Goal: Transaction & Acquisition: Purchase product/service

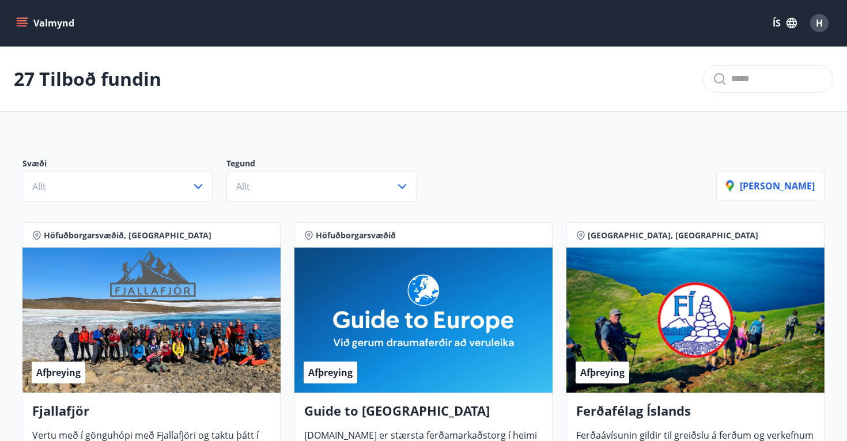
click at [17, 22] on icon "menu" at bounding box center [22, 23] width 12 height 12
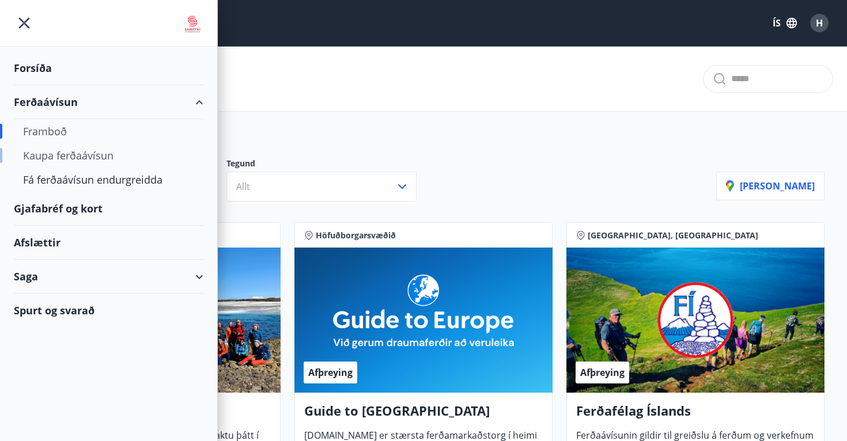
click at [63, 156] on div "Kaupa ferðaávísun" at bounding box center [108, 155] width 171 height 24
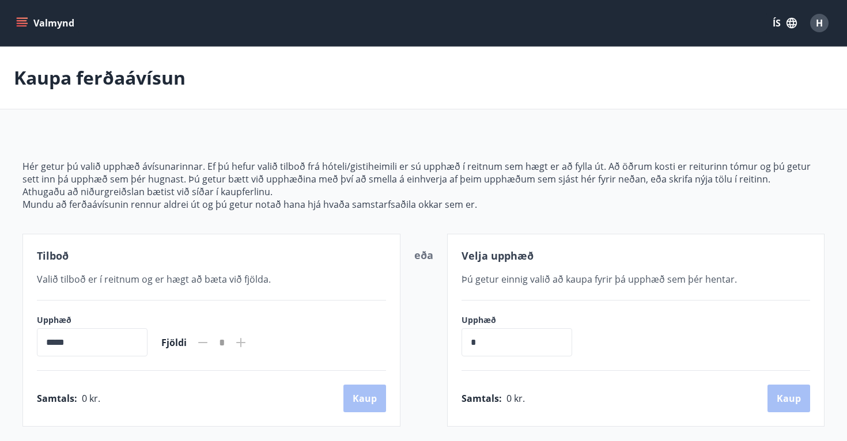
click at [25, 22] on icon "menu" at bounding box center [22, 23] width 12 height 12
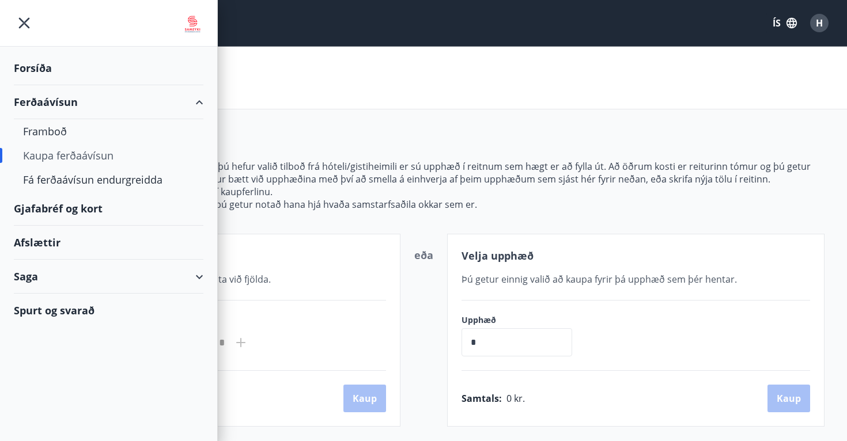
click at [65, 210] on div "Gjafabréf og kort" at bounding box center [108, 209] width 189 height 34
click at [97, 154] on div "Kaupa ferðaávísun" at bounding box center [108, 155] width 171 height 24
click at [53, 129] on div "Framboð" at bounding box center [108, 131] width 171 height 24
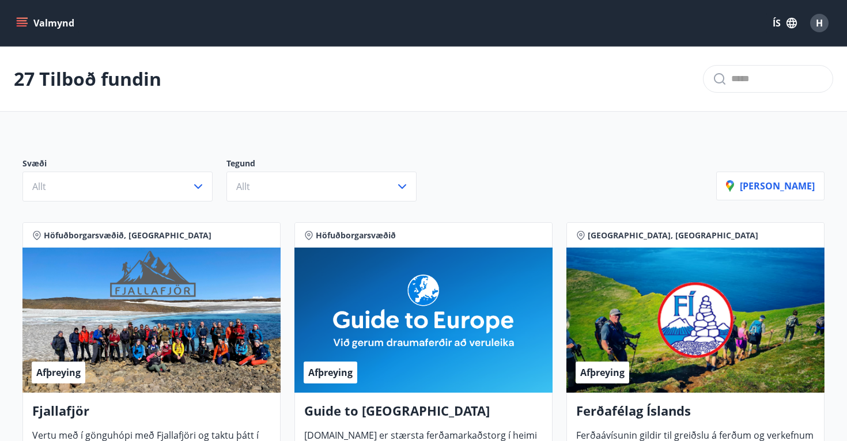
click at [17, 20] on icon "menu" at bounding box center [22, 20] width 10 height 1
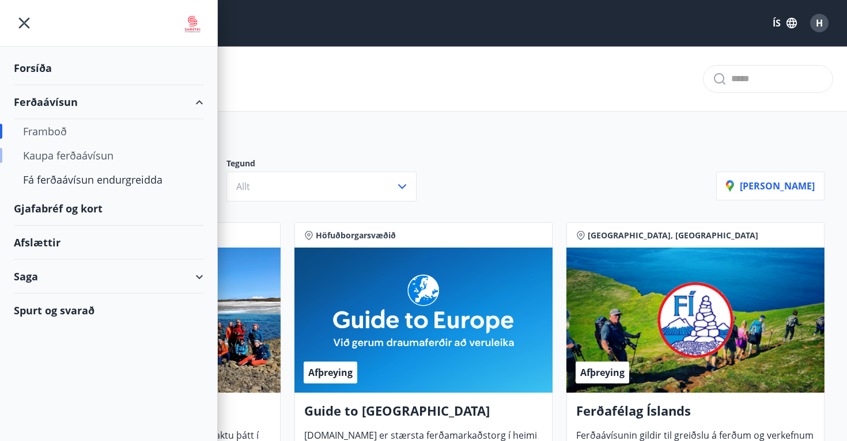
click at [76, 160] on div "Kaupa ferðaávísun" at bounding box center [108, 155] width 171 height 24
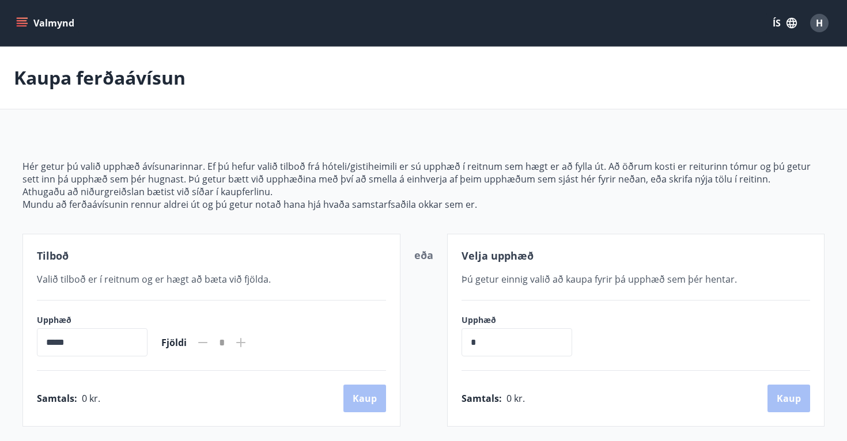
click at [23, 24] on icon "menu" at bounding box center [22, 23] width 12 height 12
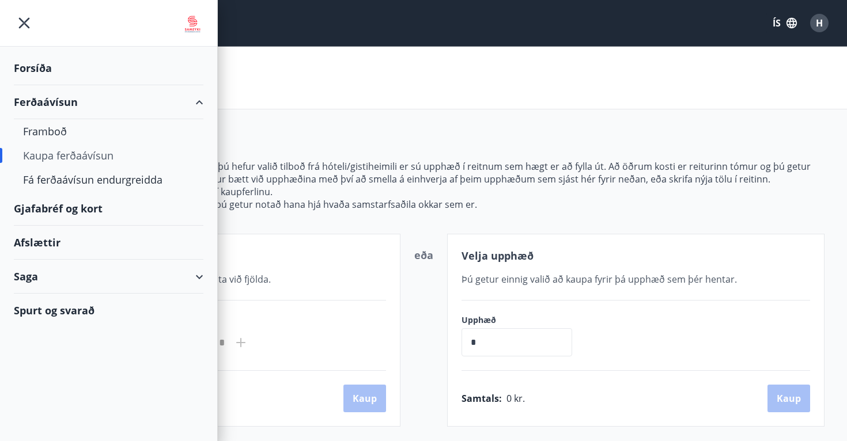
click at [68, 210] on div "Gjafabréf og kort" at bounding box center [108, 209] width 189 height 34
